Goal: Manage account settings

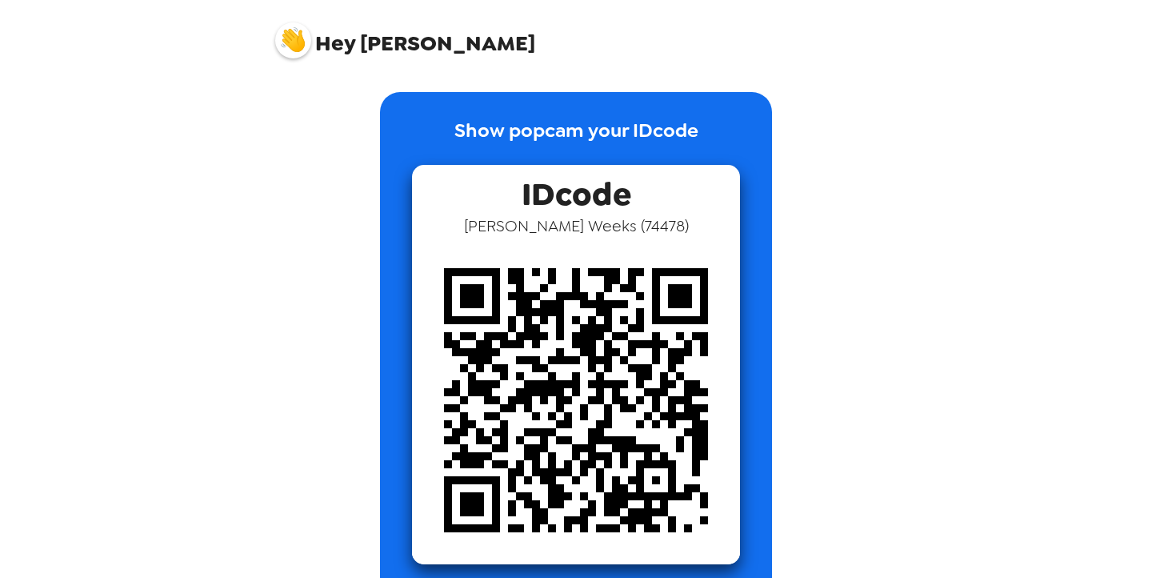
scroll to position [35, 0]
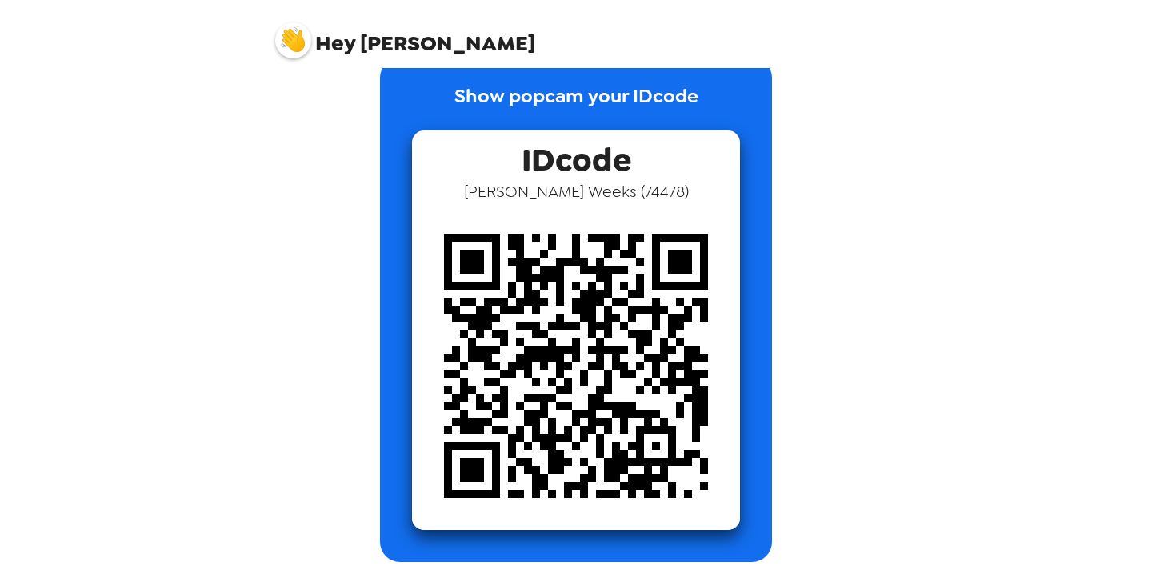
click at [293, 35] on img at bounding box center [293, 40] width 36 height 36
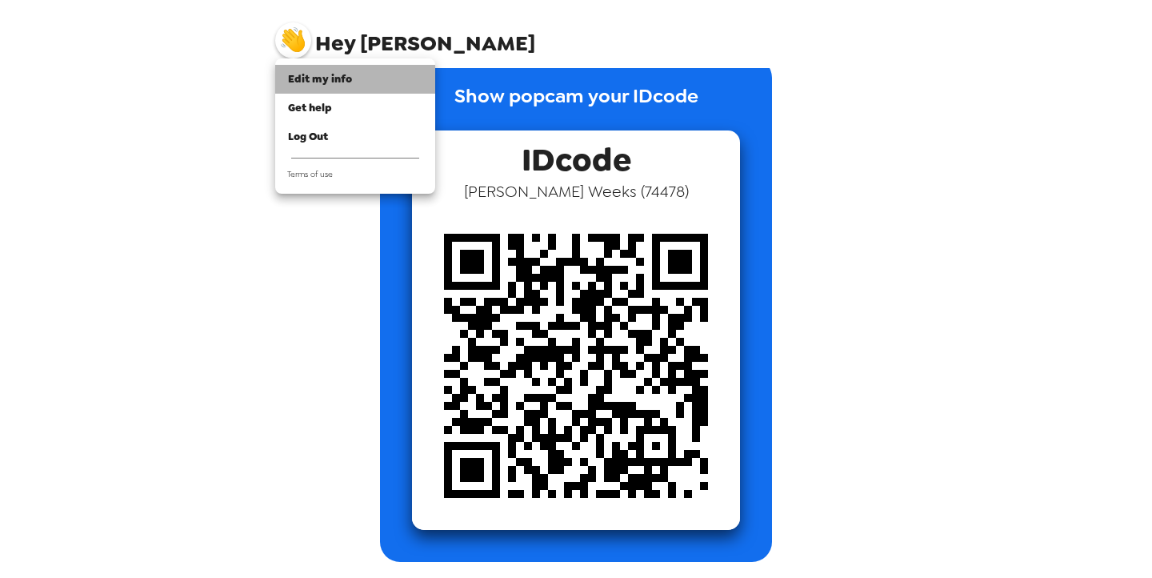
click at [342, 84] on span "Edit my info" at bounding box center [320, 79] width 64 height 14
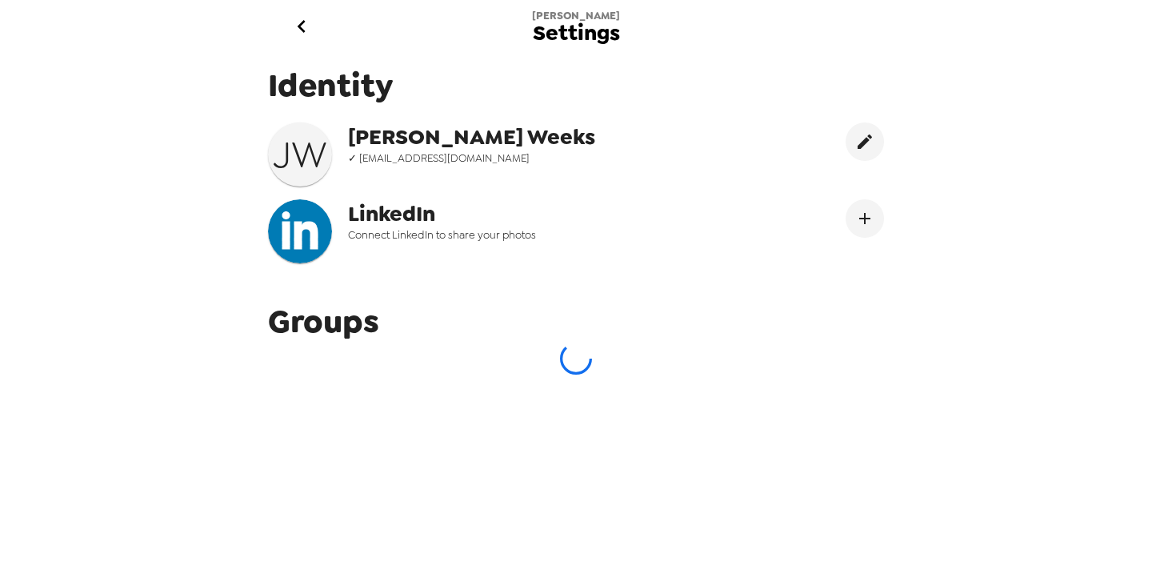
click at [579, 36] on span "Settings" at bounding box center [576, 33] width 87 height 22
click at [308, 149] on h3 "J W" at bounding box center [300, 154] width 64 height 45
click at [352, 80] on span "Identity" at bounding box center [576, 85] width 616 height 42
click at [578, 14] on span "Jalaya" at bounding box center [576, 16] width 88 height 14
click at [303, 24] on icon "go back" at bounding box center [302, 27] width 26 height 26
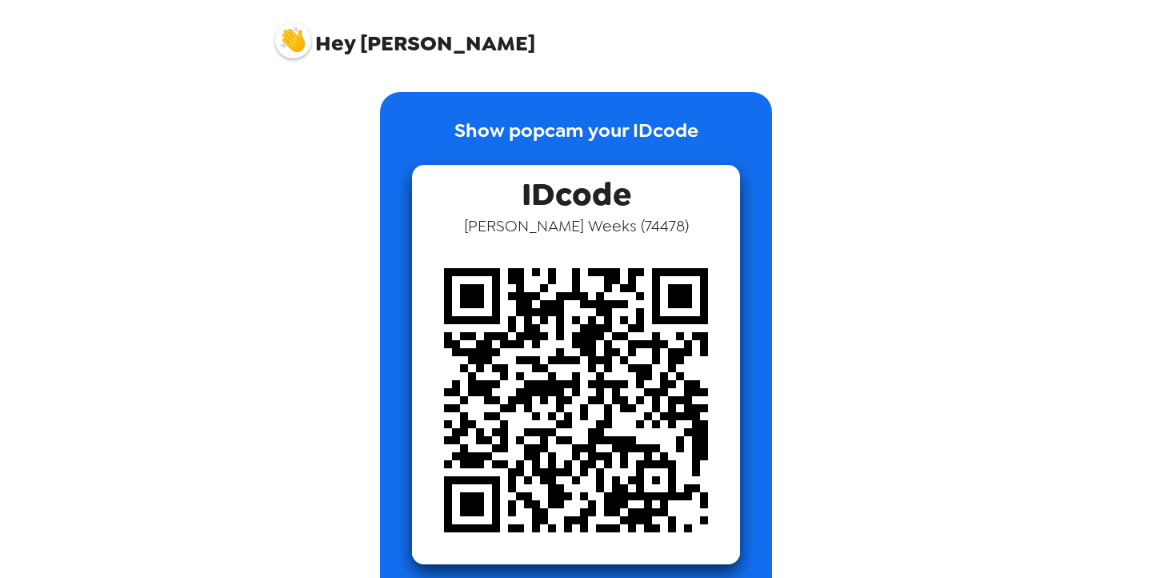
scroll to position [35, 0]
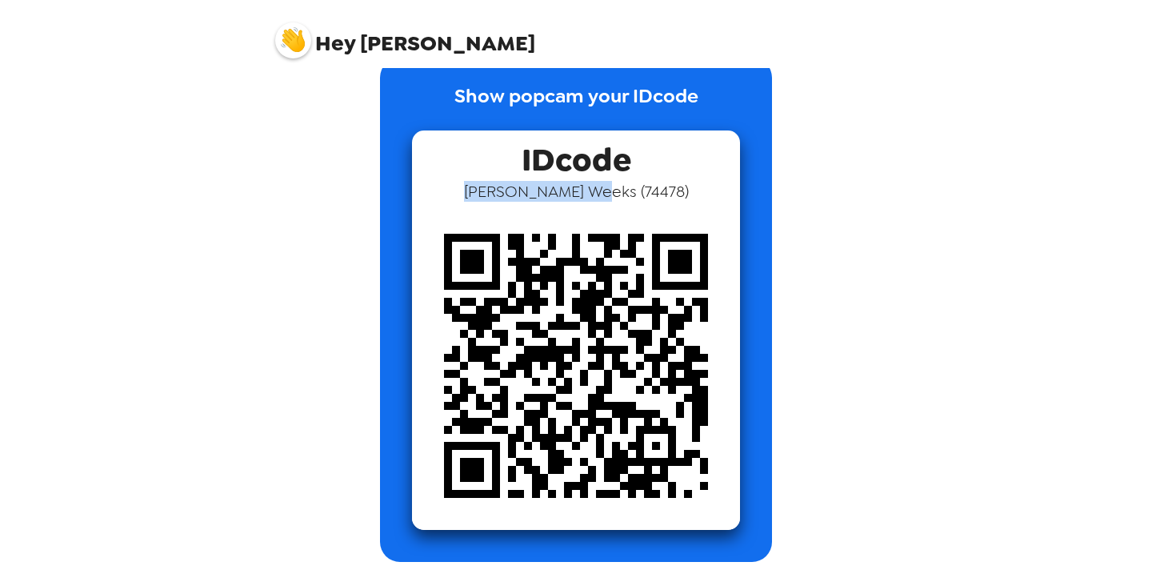
drag, startPoint x: 575, startPoint y: 195, endPoint x: 679, endPoint y: 192, distance: 103.3
click at [681, 192] on div "IDcode Jalaya Weeks ( 74478 )" at bounding box center [576, 329] width 328 height 399
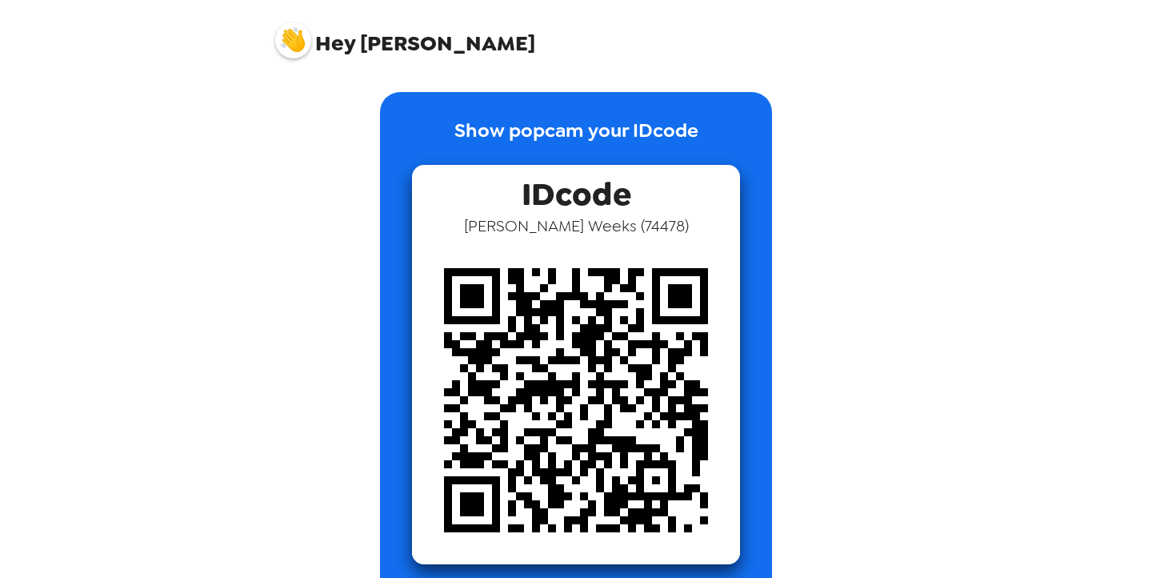
click at [362, 50] on span "Hey Jalaya" at bounding box center [405, 34] width 260 height 40
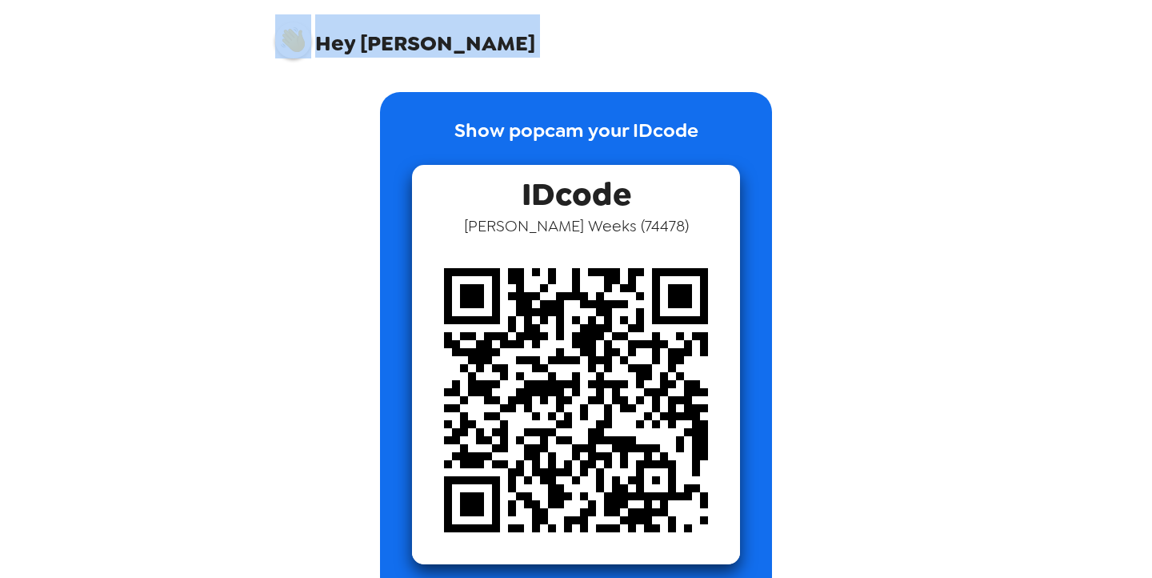
click at [362, 50] on span "Hey Jalaya" at bounding box center [405, 34] width 260 height 40
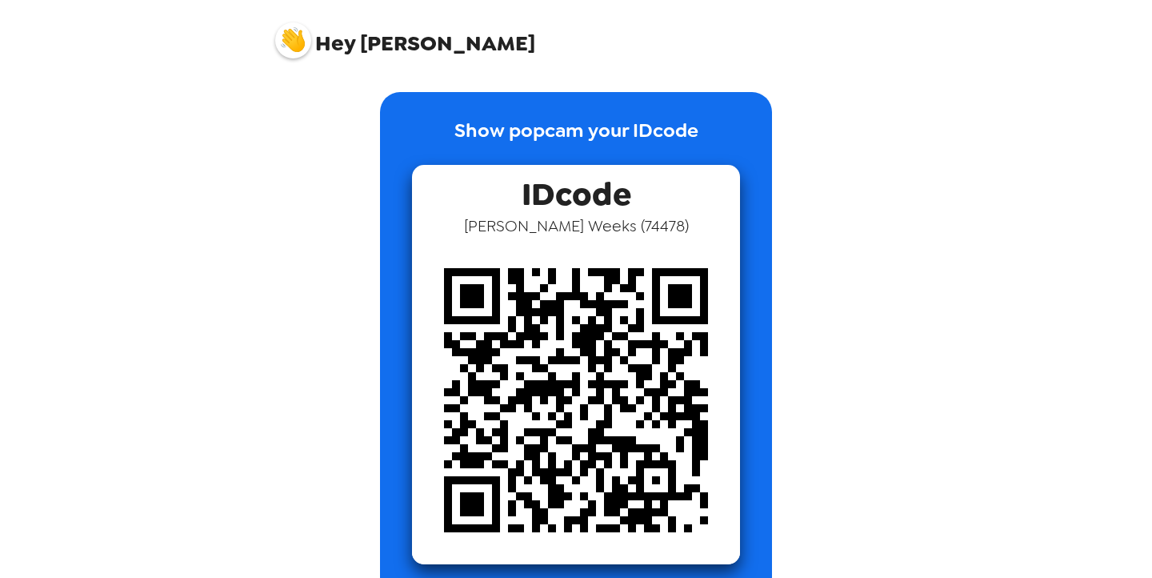
click at [342, 50] on span "Hey" at bounding box center [335, 43] width 40 height 29
click at [279, 44] on img at bounding box center [293, 40] width 36 height 36
drag, startPoint x: 504, startPoint y: 189, endPoint x: 634, endPoint y: 191, distance: 130.4
click at [636, 191] on div "IDcode Jalaya Weeks ( 74478 )" at bounding box center [576, 364] width 328 height 399
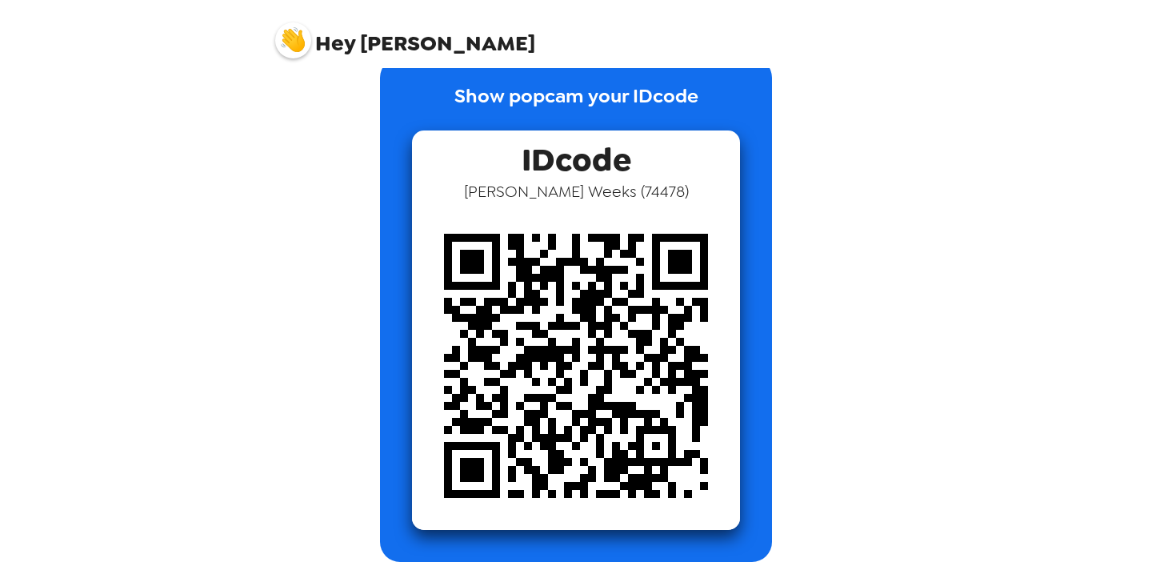
click at [368, 186] on div "Show popcam your IDcode IDcode Jalaya Weeks ( 74478 )" at bounding box center [576, 310] width 608 height 504
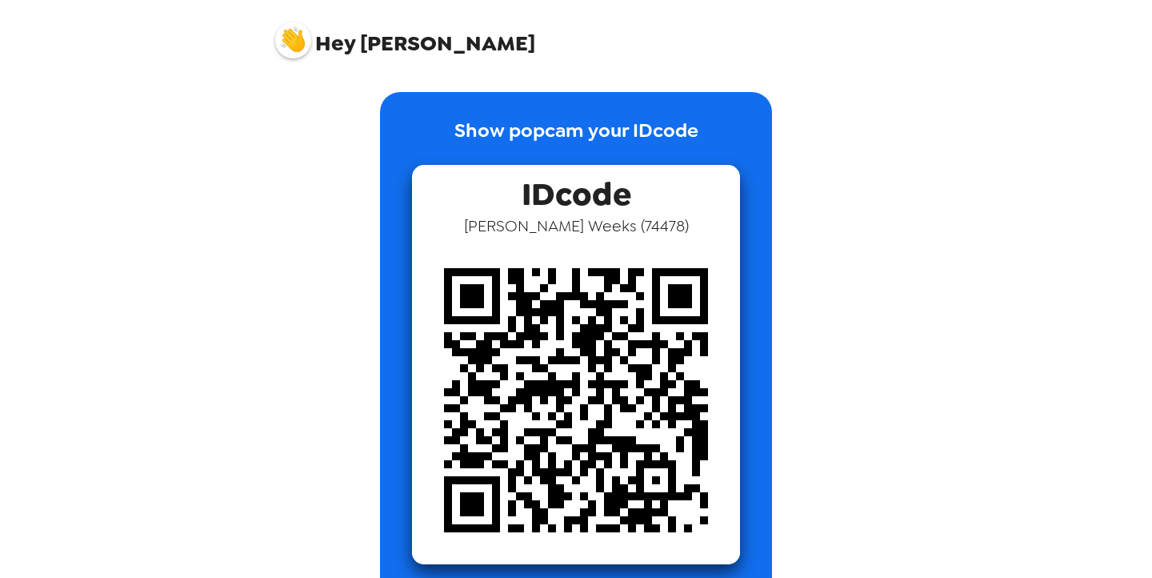
click at [397, 49] on span "Hey [PERSON_NAME]" at bounding box center [405, 34] width 260 height 40
click at [421, 50] on span "Hey [PERSON_NAME]" at bounding box center [405, 34] width 260 height 40
click at [406, 43] on span "Hey [PERSON_NAME]" at bounding box center [405, 34] width 260 height 40
